Goal: Check status

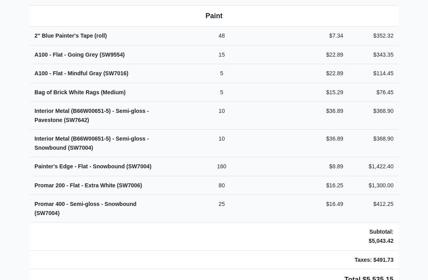
scroll to position [344, 0]
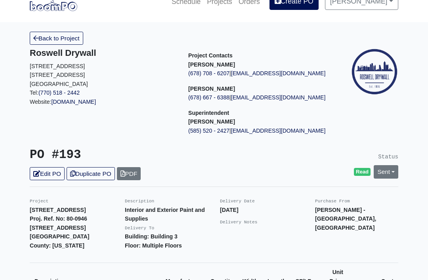
click at [390, 174] on link "Sent" at bounding box center [386, 172] width 25 height 13
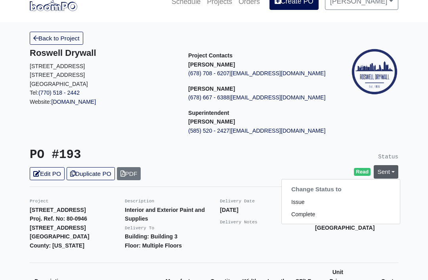
click at [358, 216] on link "Complete" at bounding box center [341, 215] width 118 height 12
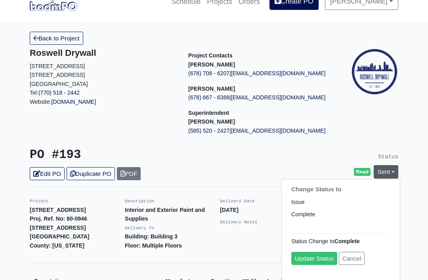
click at [315, 256] on link "Update Status" at bounding box center [315, 258] width 46 height 13
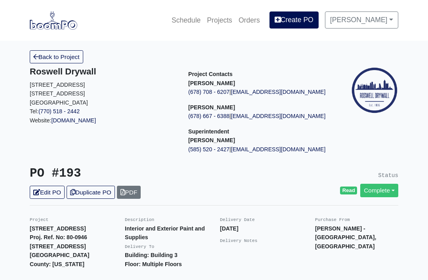
scroll to position [19, 0]
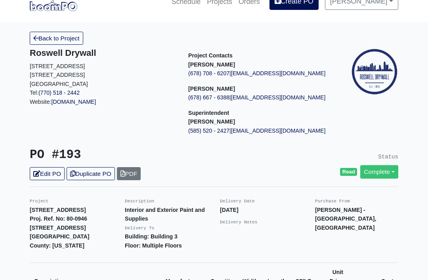
click at [46, 42] on link "Back to Project" at bounding box center [57, 38] width 54 height 13
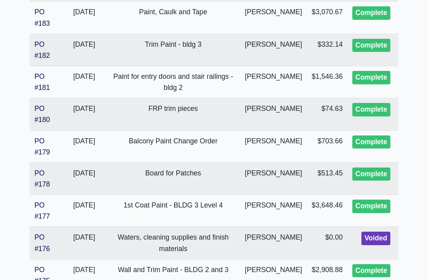
scroll to position [924, 0]
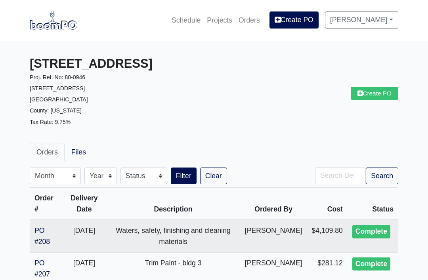
scroll to position [31, 0]
